Goal: Transaction & Acquisition: Purchase product/service

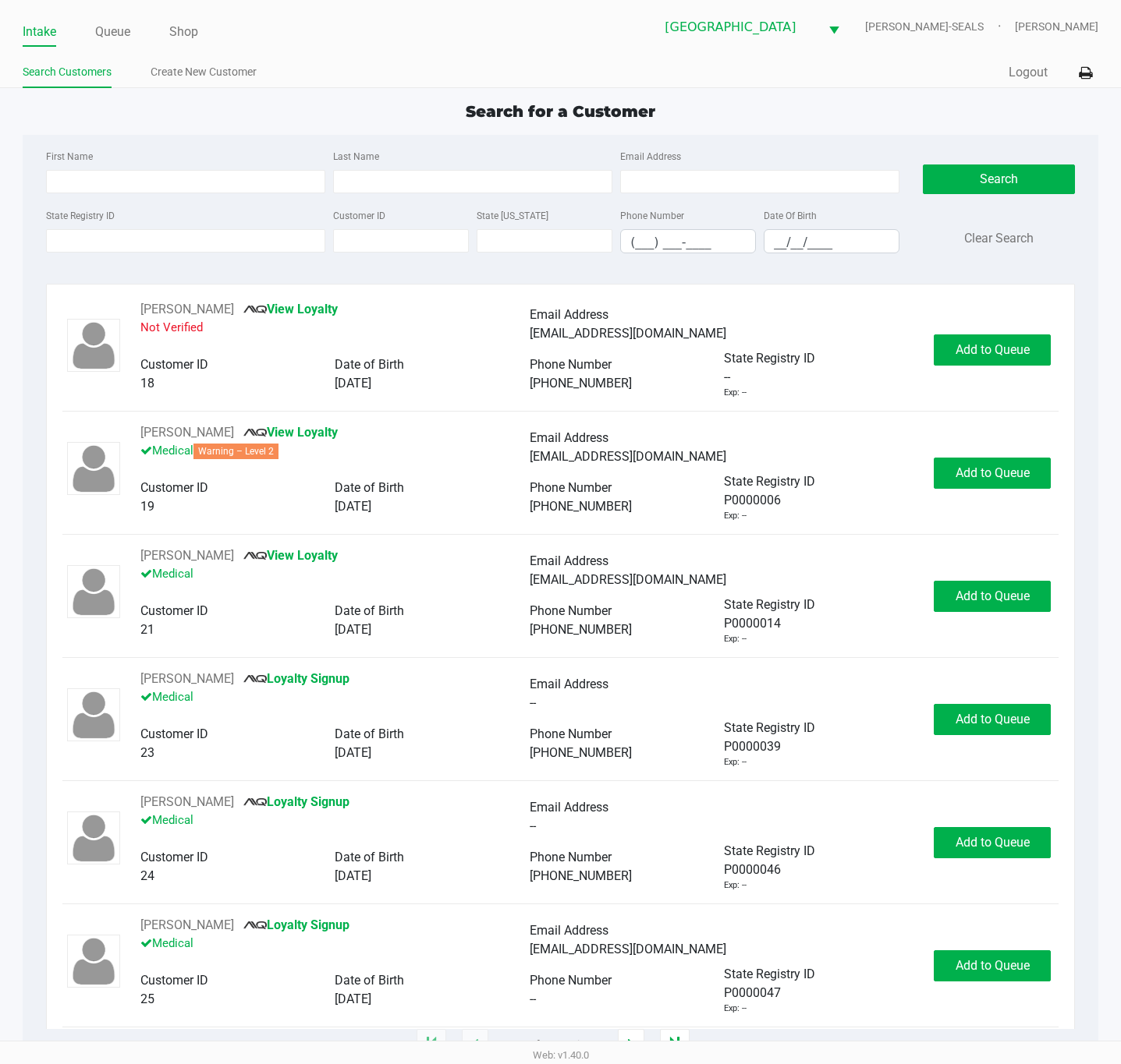
click at [220, 253] on div "State Registry ID Customer ID State [US_STATE] Phone Number (___) ___-____ Date…" at bounding box center [472, 236] width 862 height 60
click at [220, 241] on input "State Registry ID" at bounding box center [185, 241] width 279 height 24
click at [258, 237] on input "State Registry ID" at bounding box center [185, 241] width 279 height 24
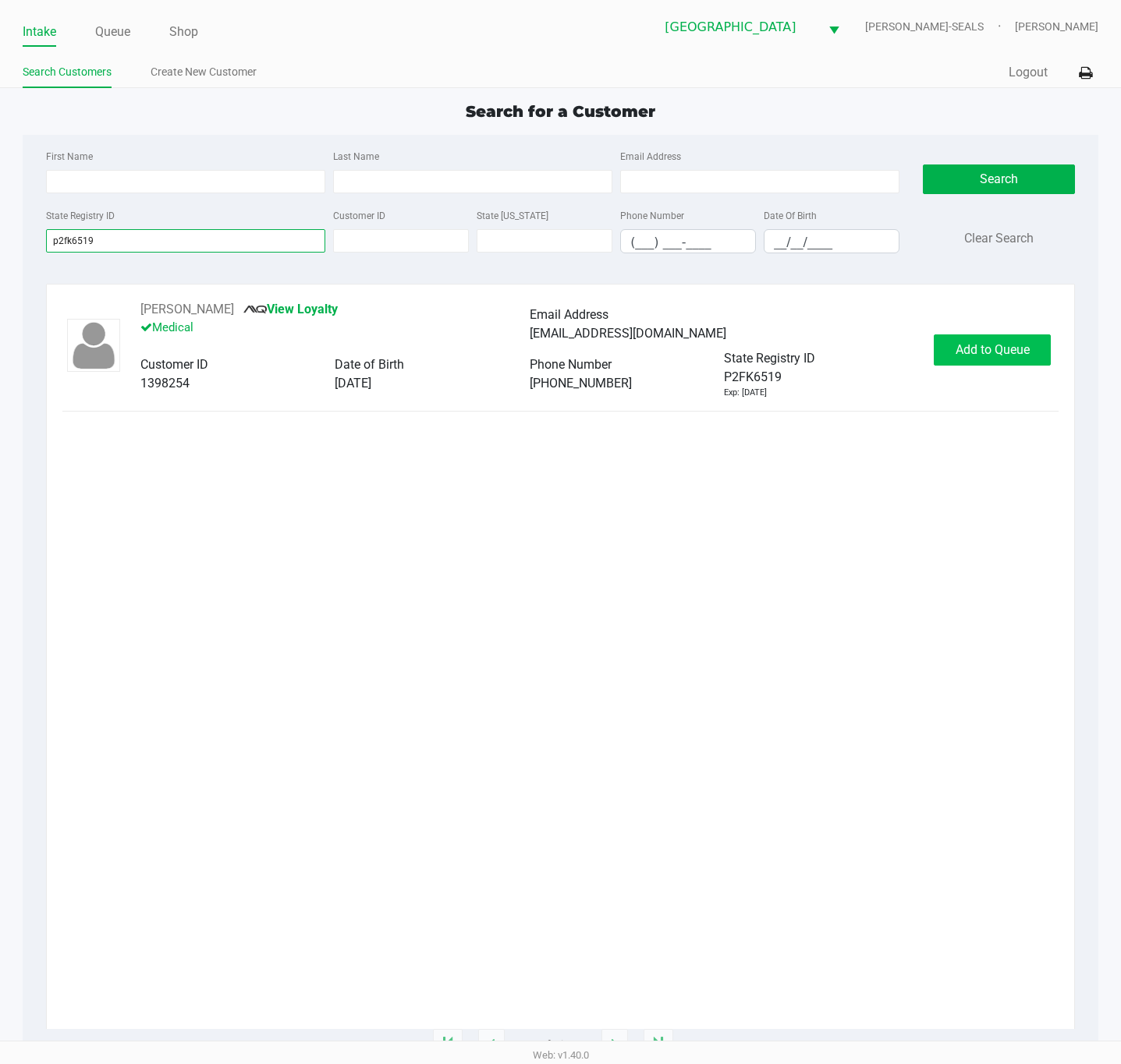
type input "p2fk6519"
click at [955, 347] on span "Add to Queue" at bounding box center [992, 349] width 74 height 15
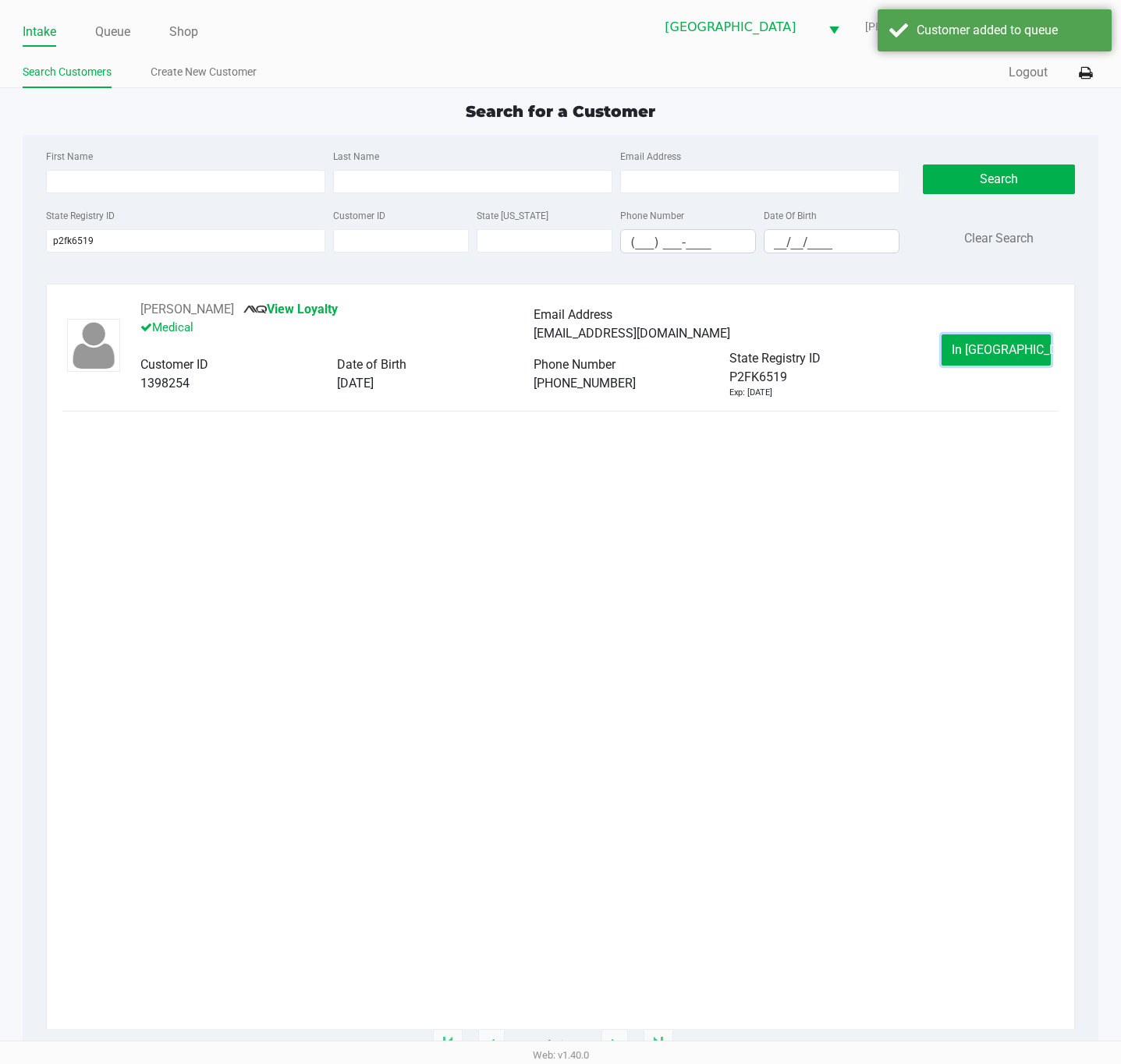
click at [957, 348] on button "In [GEOGRAPHIC_DATA]" at bounding box center [996, 349] width 109 height 31
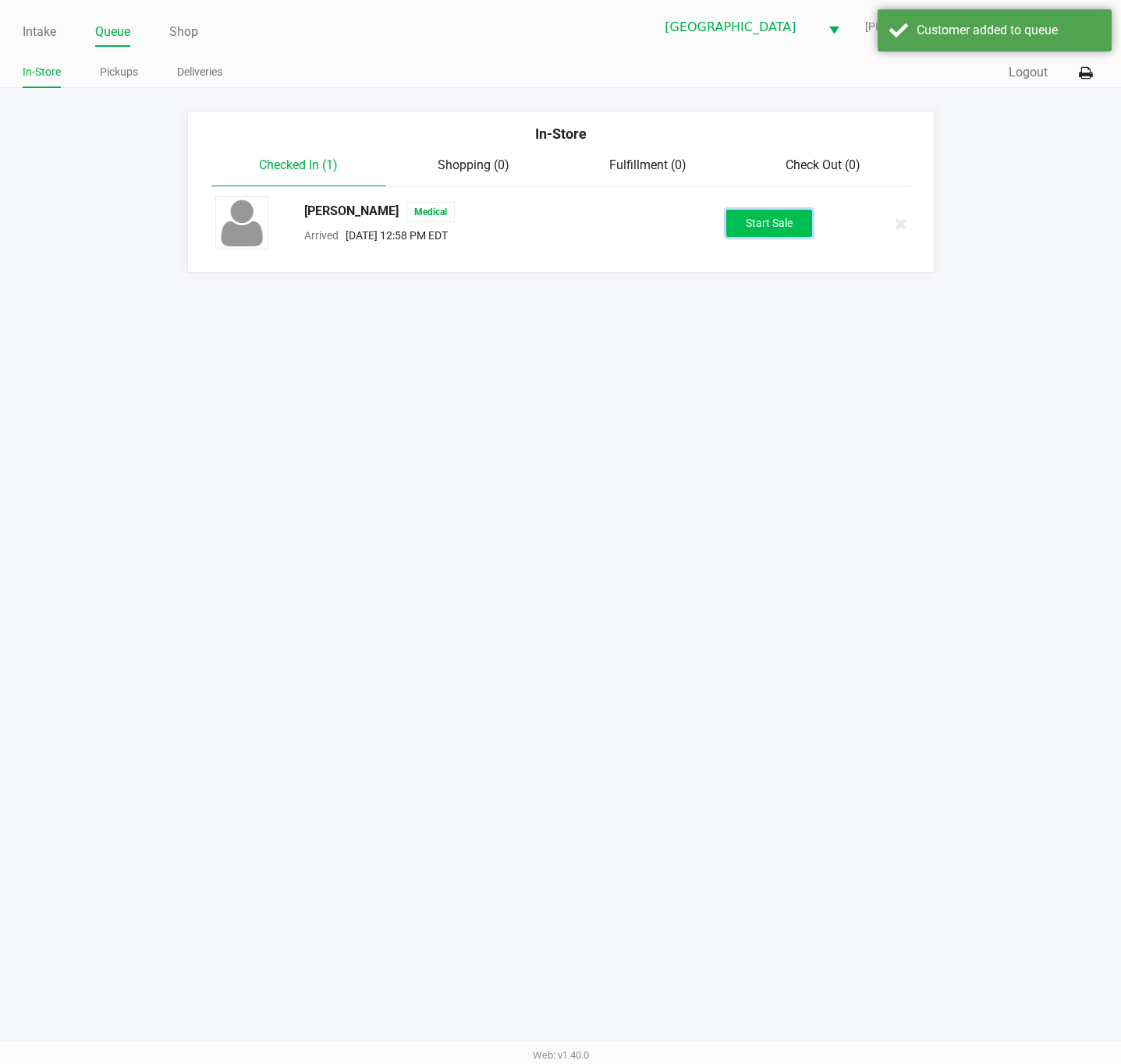
click at [785, 231] on button "Start Sale" at bounding box center [769, 223] width 85 height 28
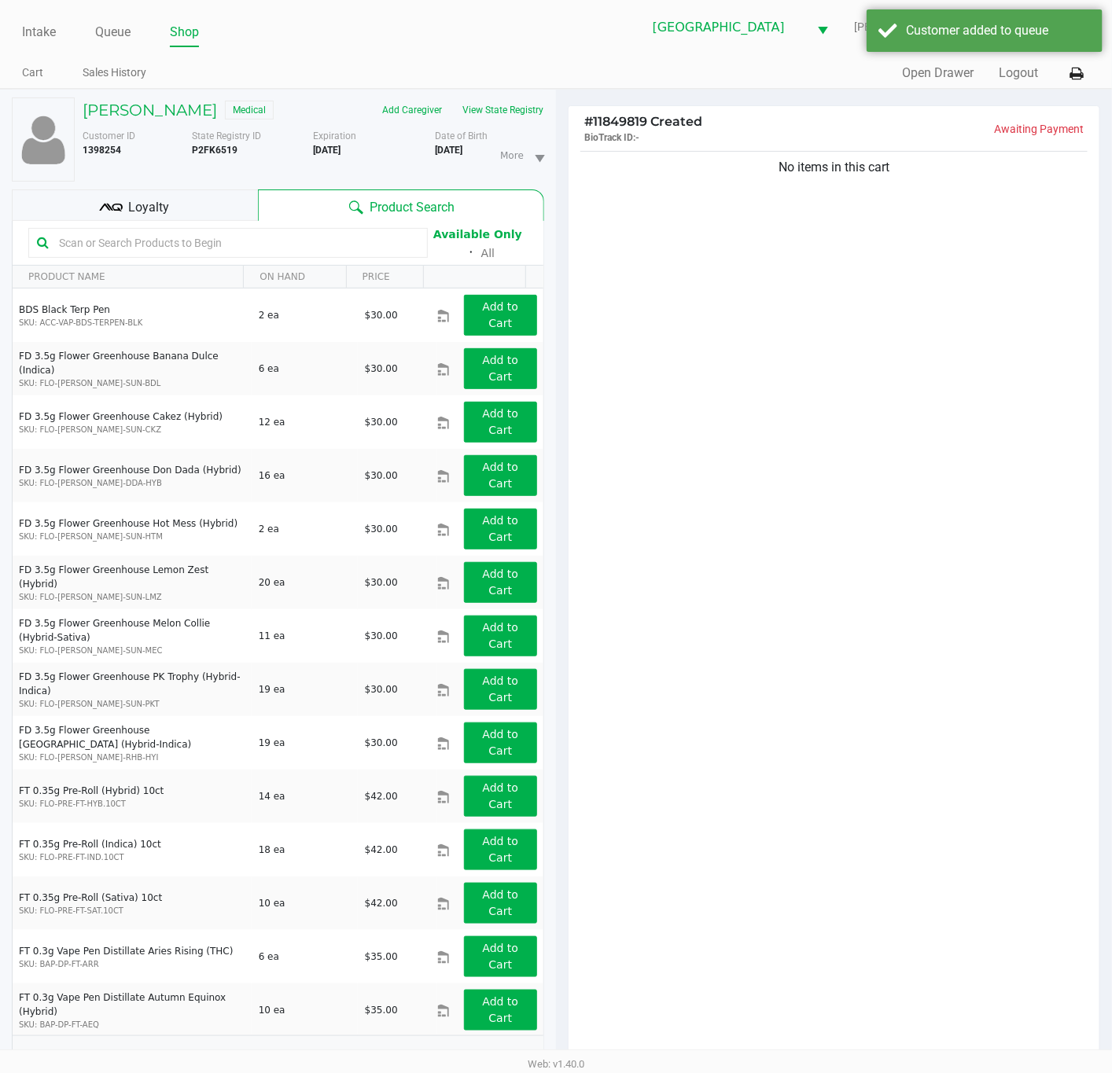
click at [560, 108] on div "# 11849819 Created BioTrack ID: - Awaiting Payment No items in this cart Subtot…" at bounding box center [834, 666] width 556 height 1153
click at [517, 111] on button "View State Registry" at bounding box center [498, 109] width 92 height 25
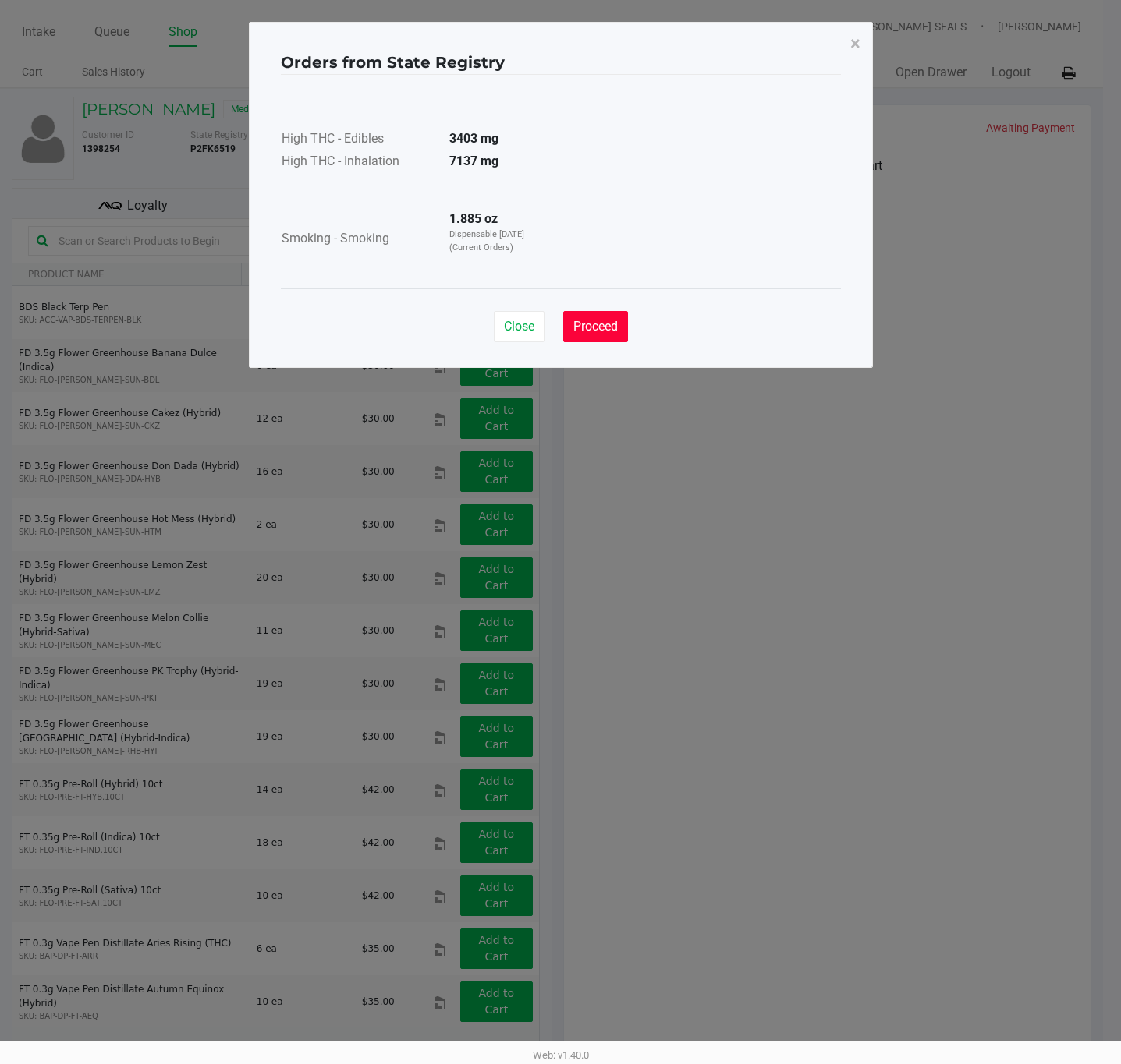
click at [588, 313] on button "Proceed" at bounding box center [595, 326] width 64 height 31
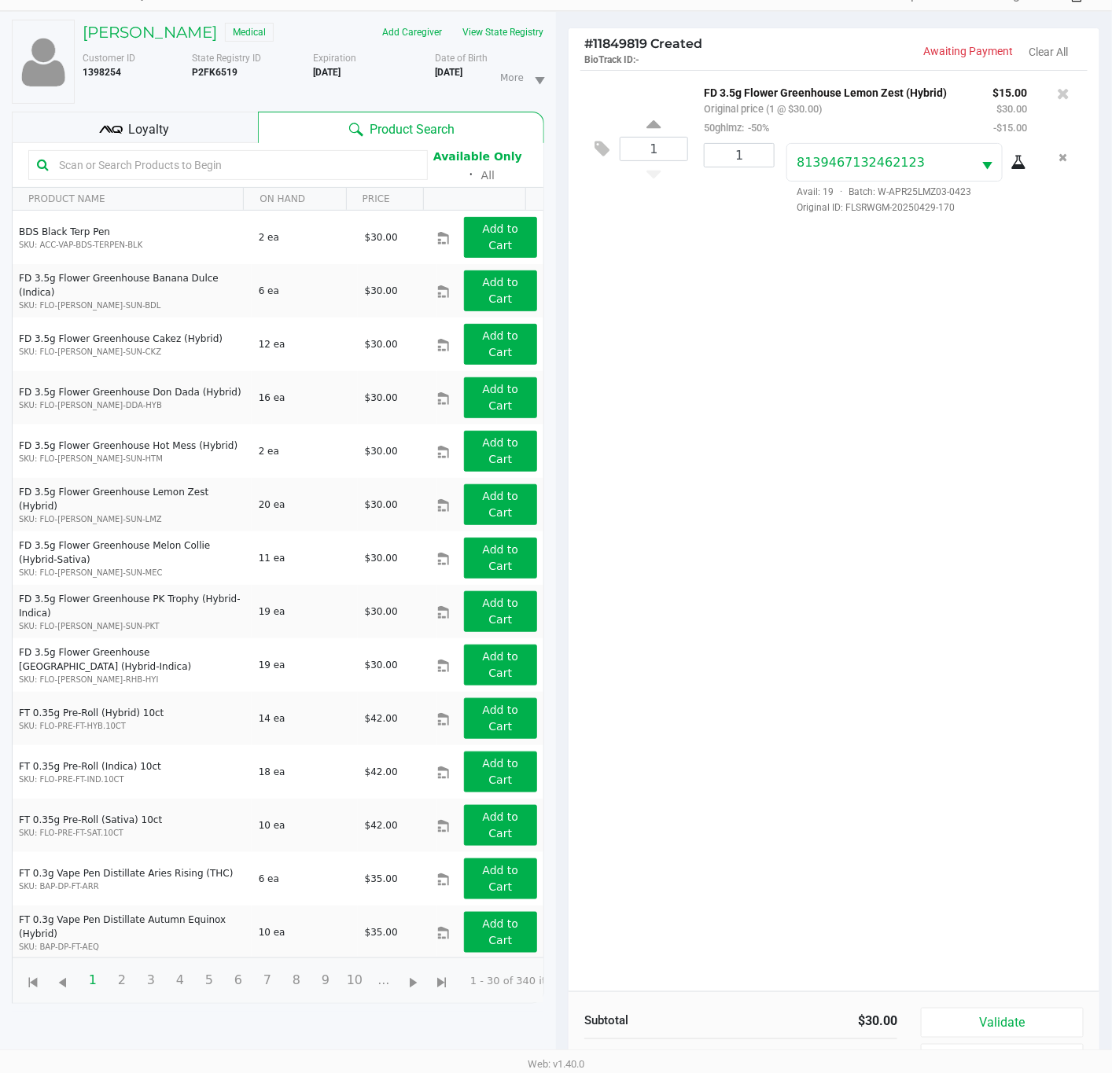
scroll to position [175, 0]
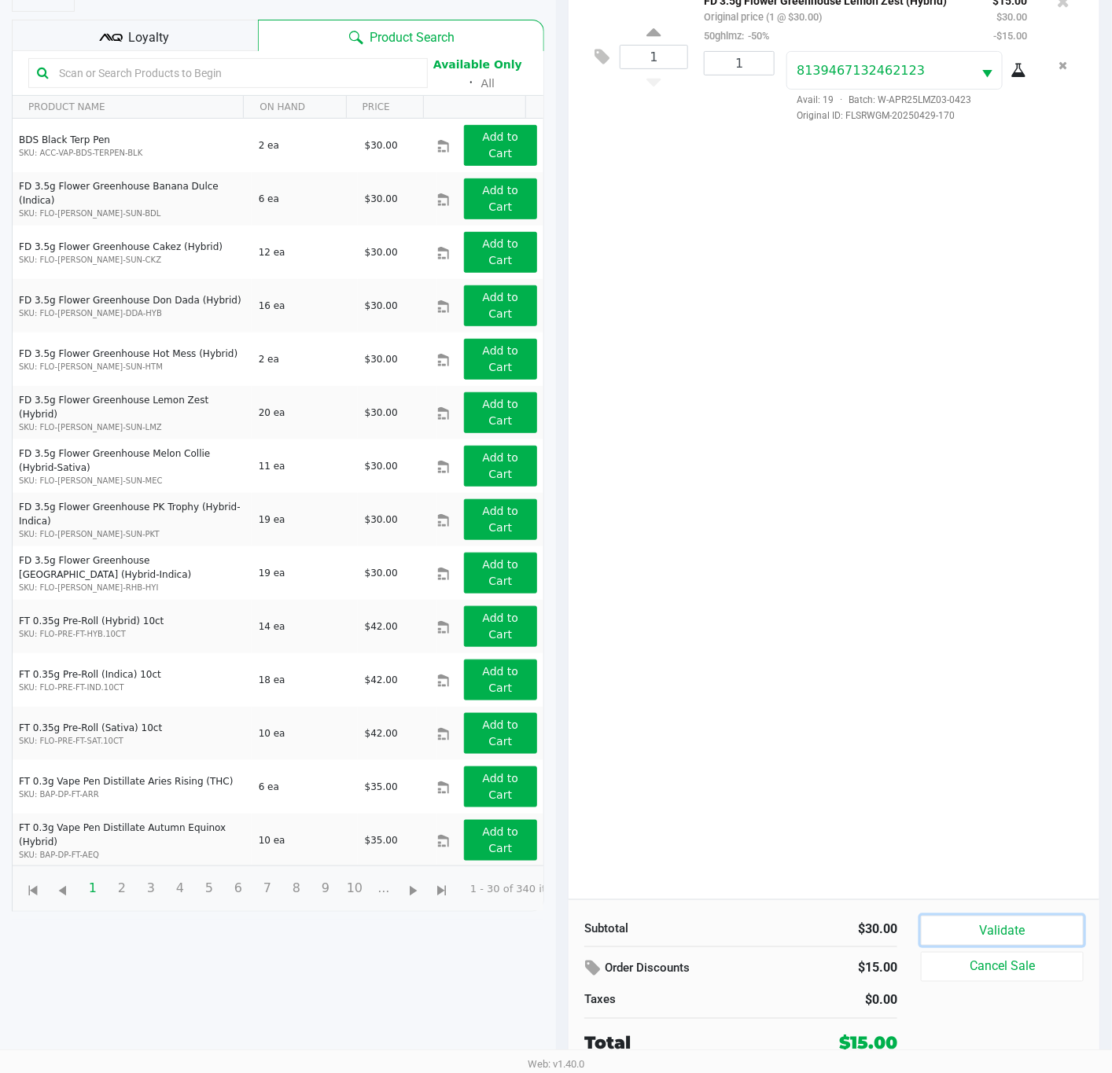
click at [996, 936] on button "Validate" at bounding box center [1002, 931] width 163 height 30
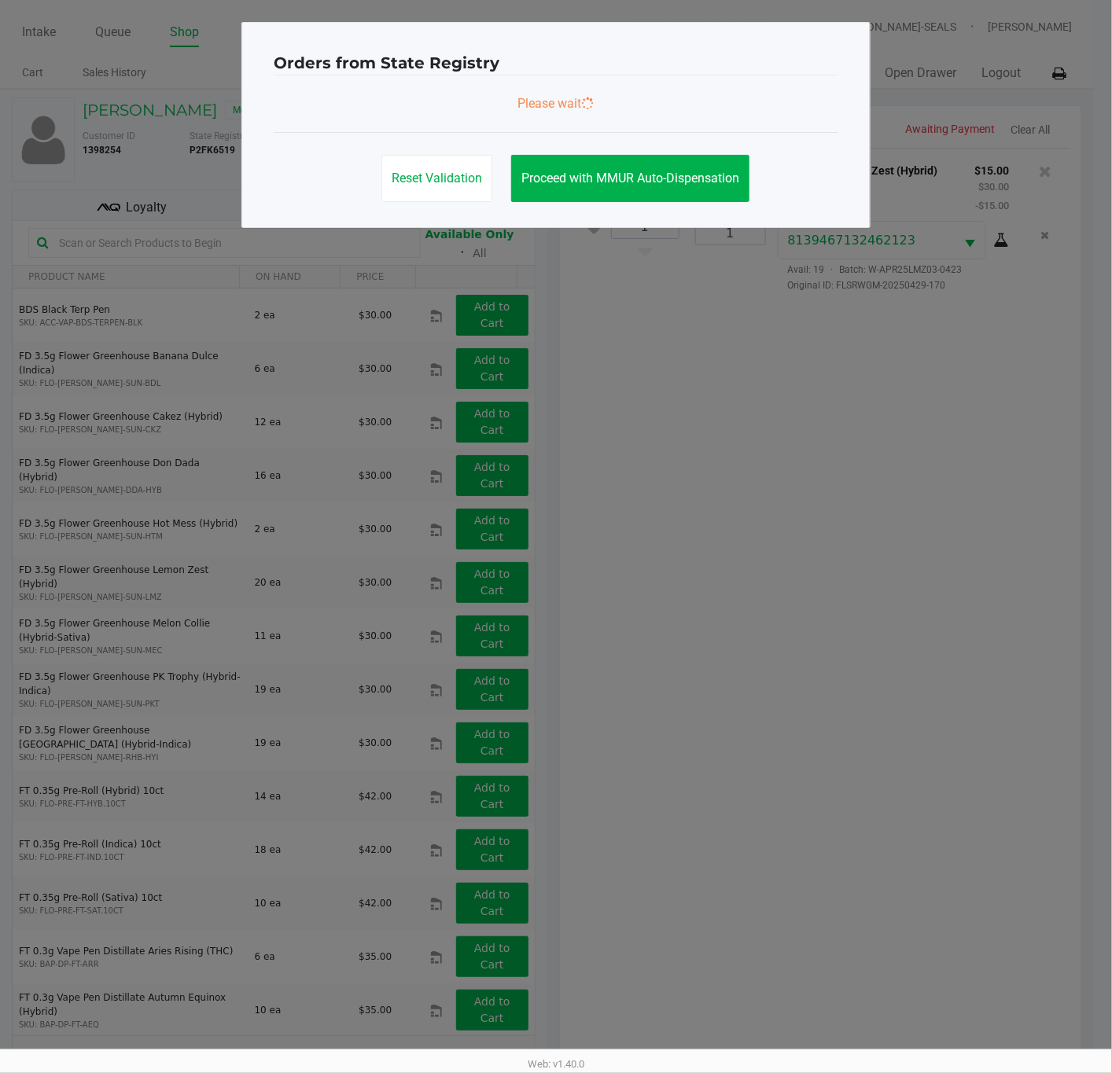
scroll to position [0, 0]
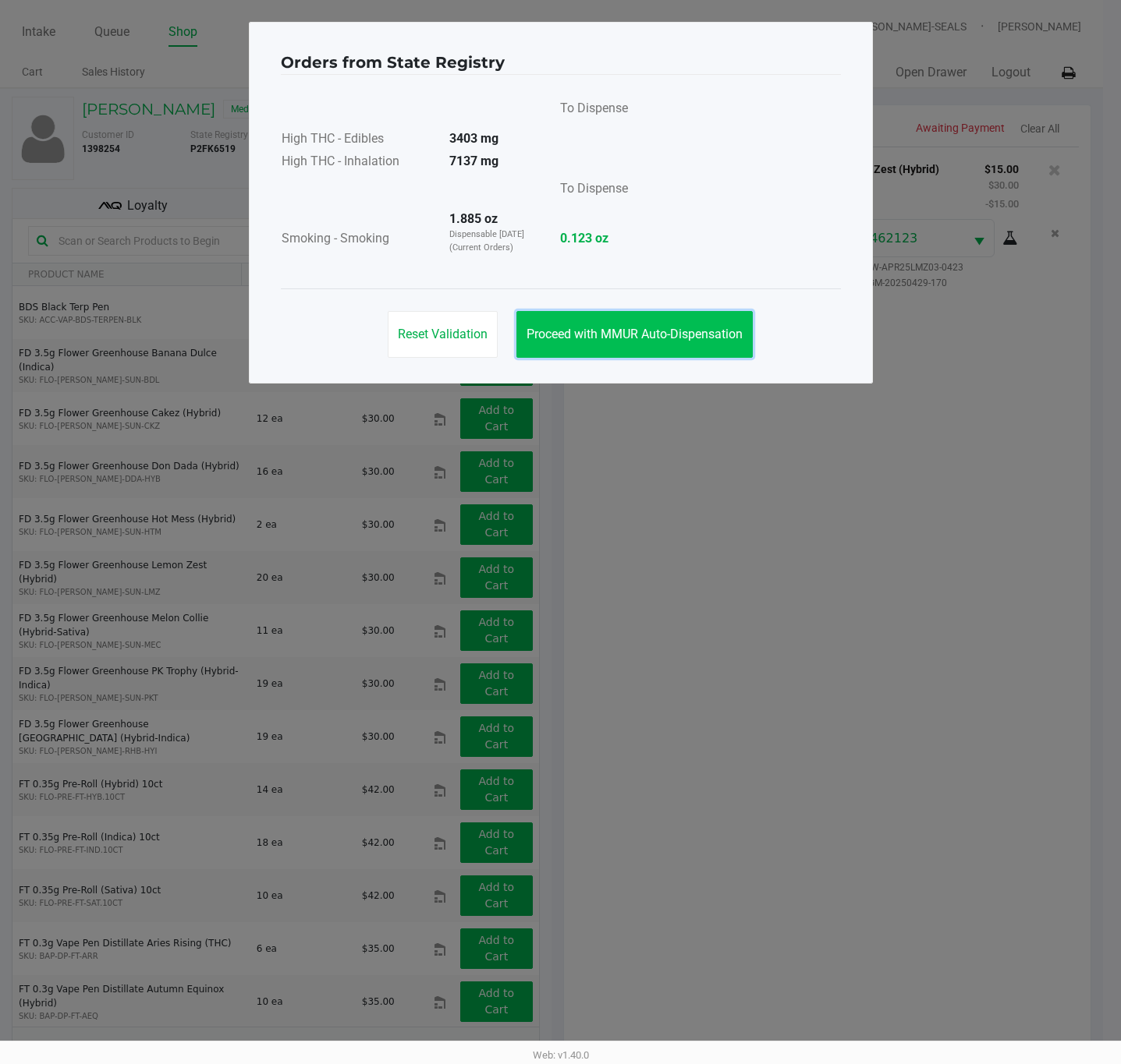
click at [625, 320] on button "Proceed with MMUR Auto-Dispensation" at bounding box center [634, 334] width 236 height 47
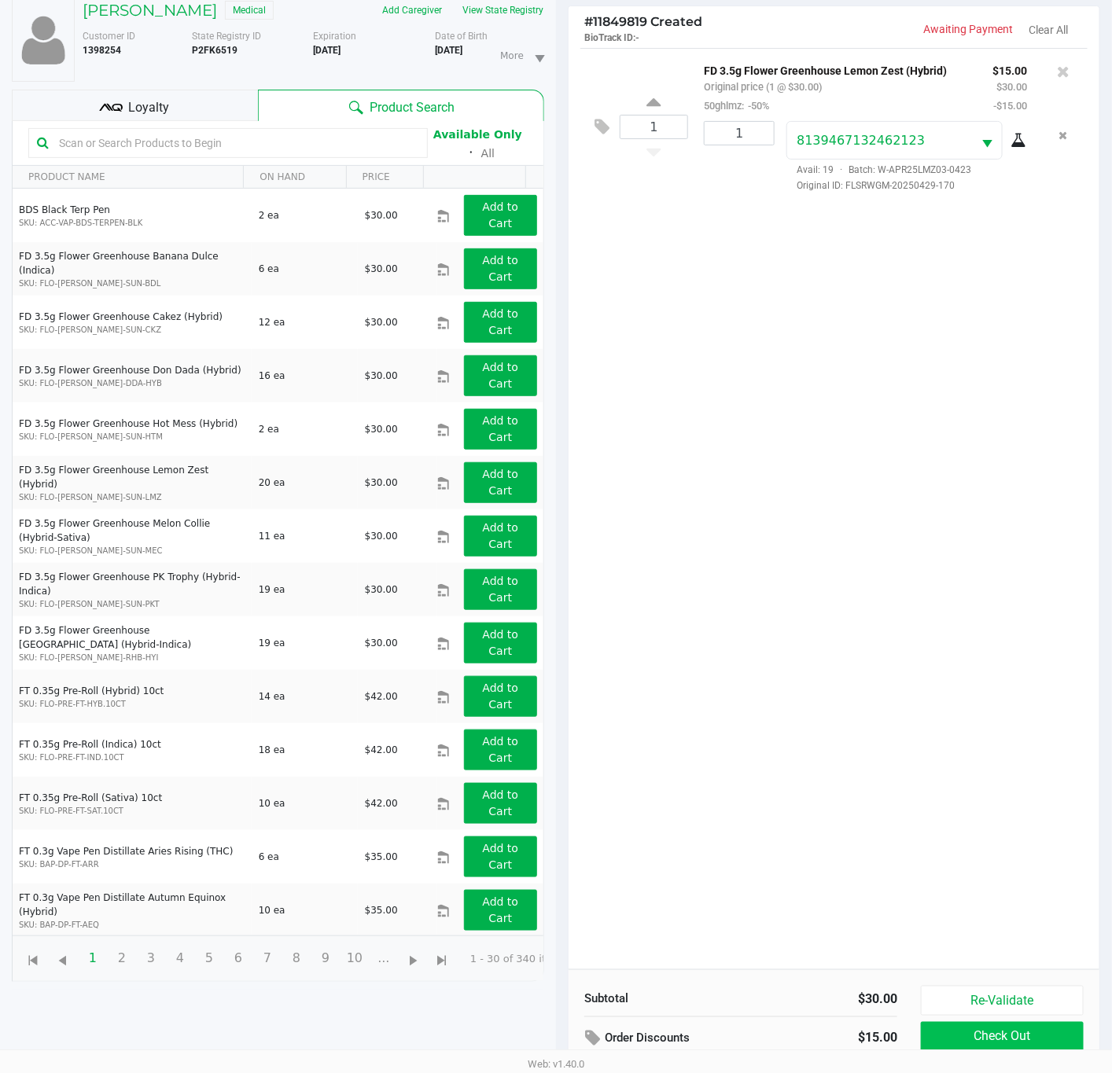
scroll to position [175, 0]
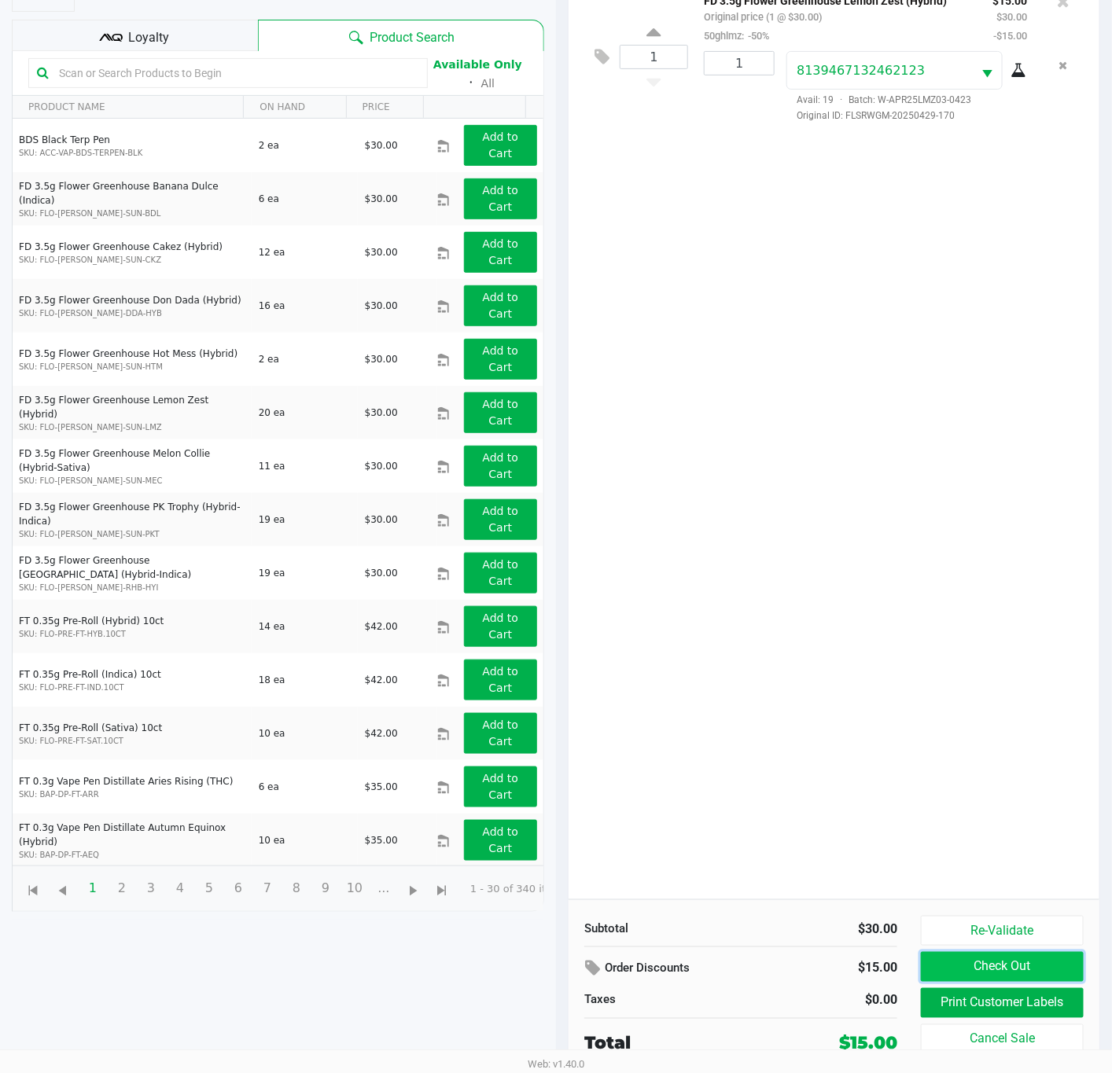
click at [1020, 961] on button "Check Out" at bounding box center [1002, 967] width 163 height 30
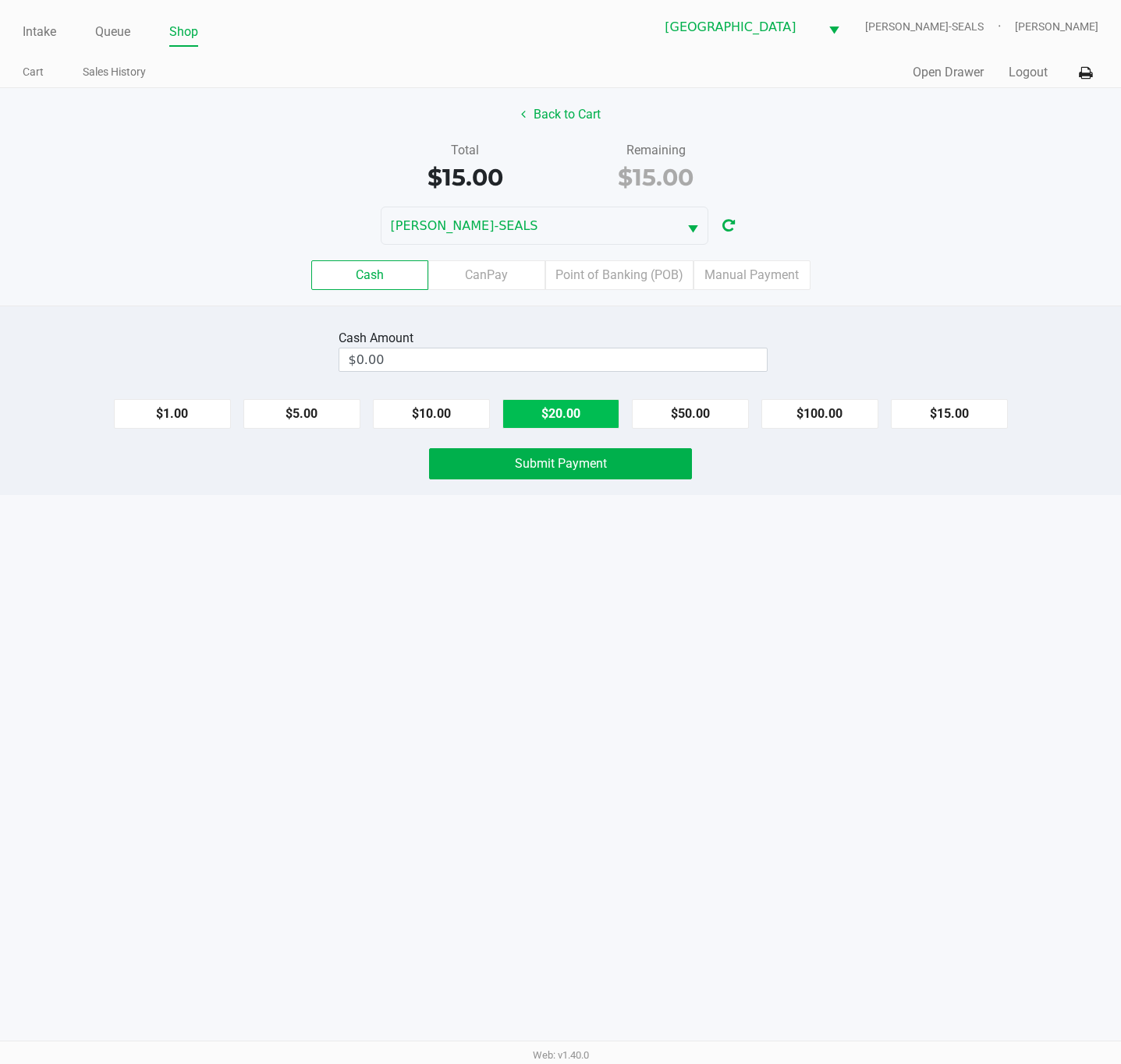
click at [563, 407] on button "$20.00" at bounding box center [560, 414] width 117 height 30
type input "$20.00"
click at [562, 479] on button "Submit Payment" at bounding box center [560, 463] width 263 height 31
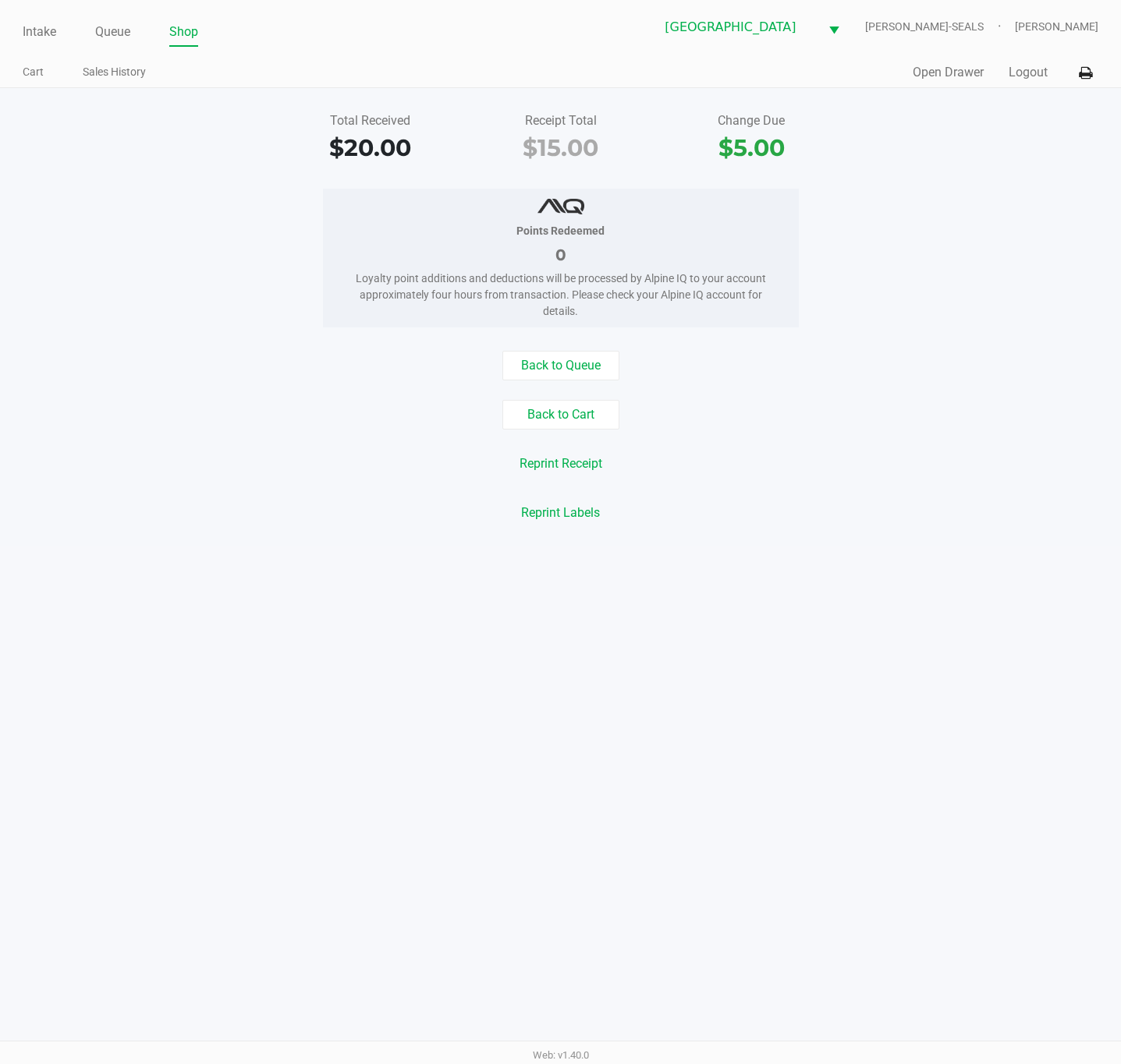
click at [910, 253] on div "Points Redeemed 0 Loyalty point additions and deductions will be processed by A…" at bounding box center [560, 258] width 1144 height 139
drag, startPoint x: 814, startPoint y: 496, endPoint x: 830, endPoint y: 489, distance: 17.5
click at [821, 494] on div "Back to Queue Back to Cart Reprint Receipt Reprint Labels" at bounding box center [560, 439] width 1144 height 177
click at [1034, 77] on button "Logout" at bounding box center [1027, 72] width 39 height 19
